Goal: Task Accomplishment & Management: Use online tool/utility

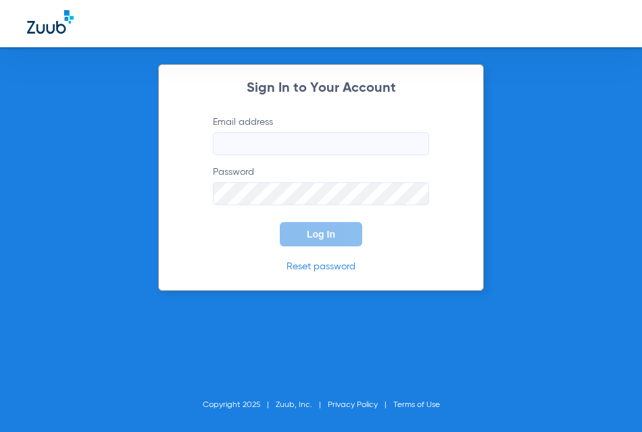
type input "[EMAIL_ADDRESS][DOMAIN_NAME]"
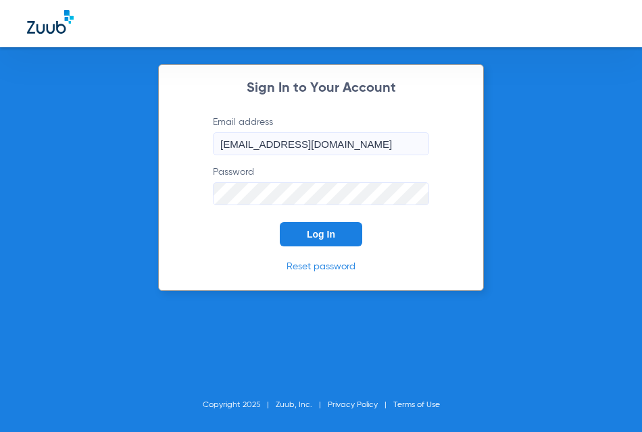
click at [317, 236] on span "Log In" at bounding box center [321, 234] width 28 height 11
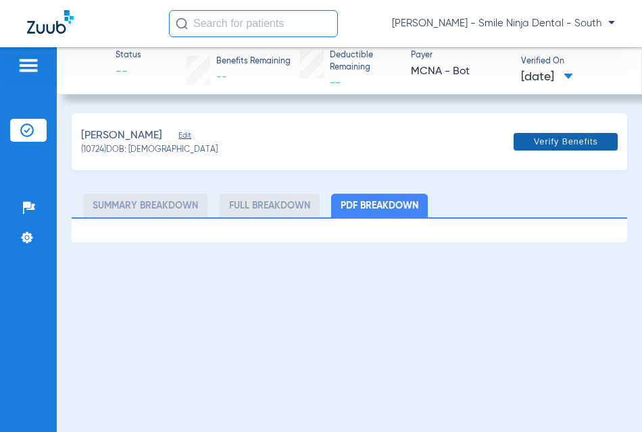
click at [557, 143] on span "Verify Benefits" at bounding box center [566, 141] width 64 height 11
